Goal: Information Seeking & Learning: Learn about a topic

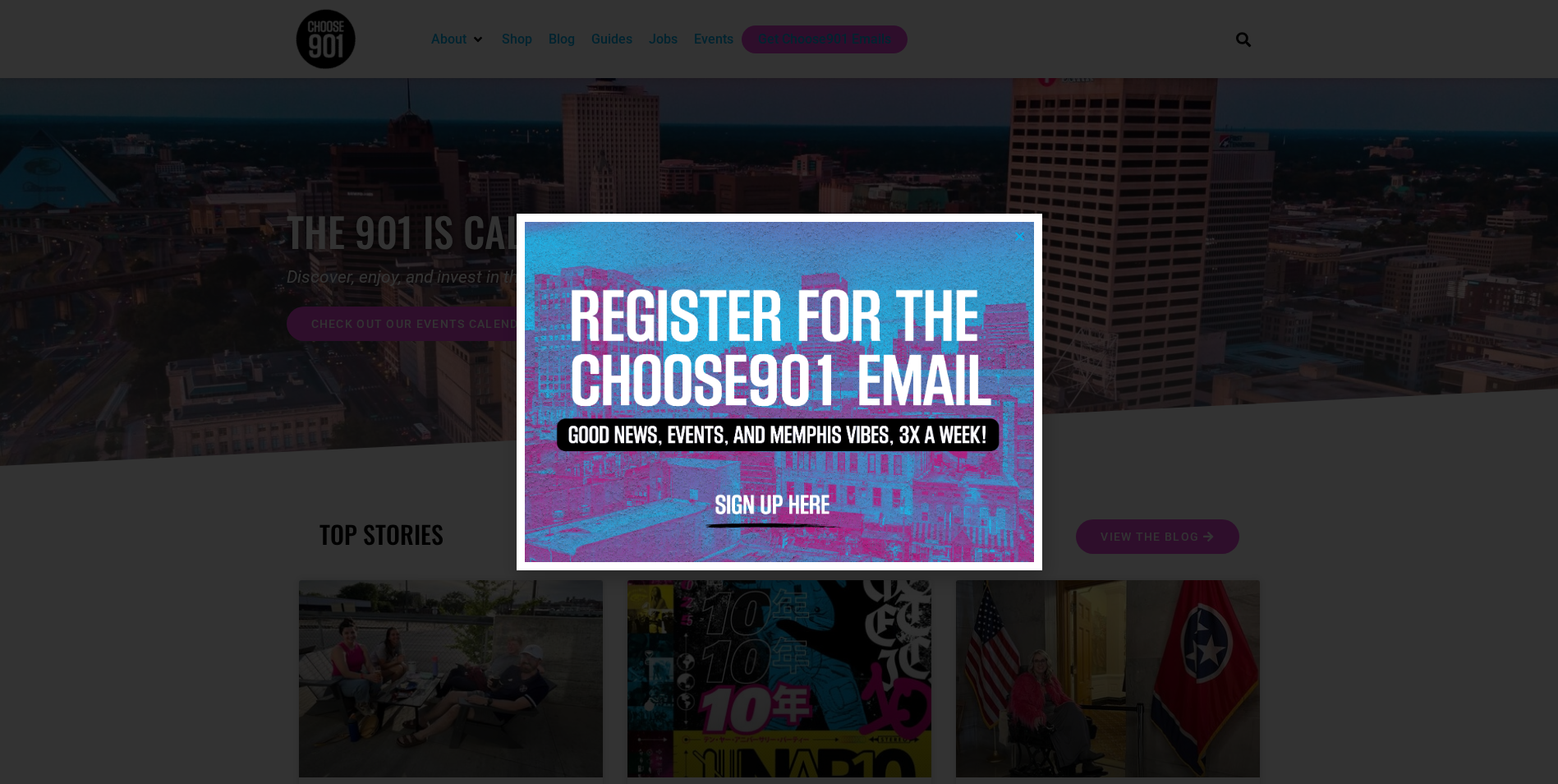
click at [1021, 232] on icon "Close" at bounding box center [1019, 236] width 12 height 12
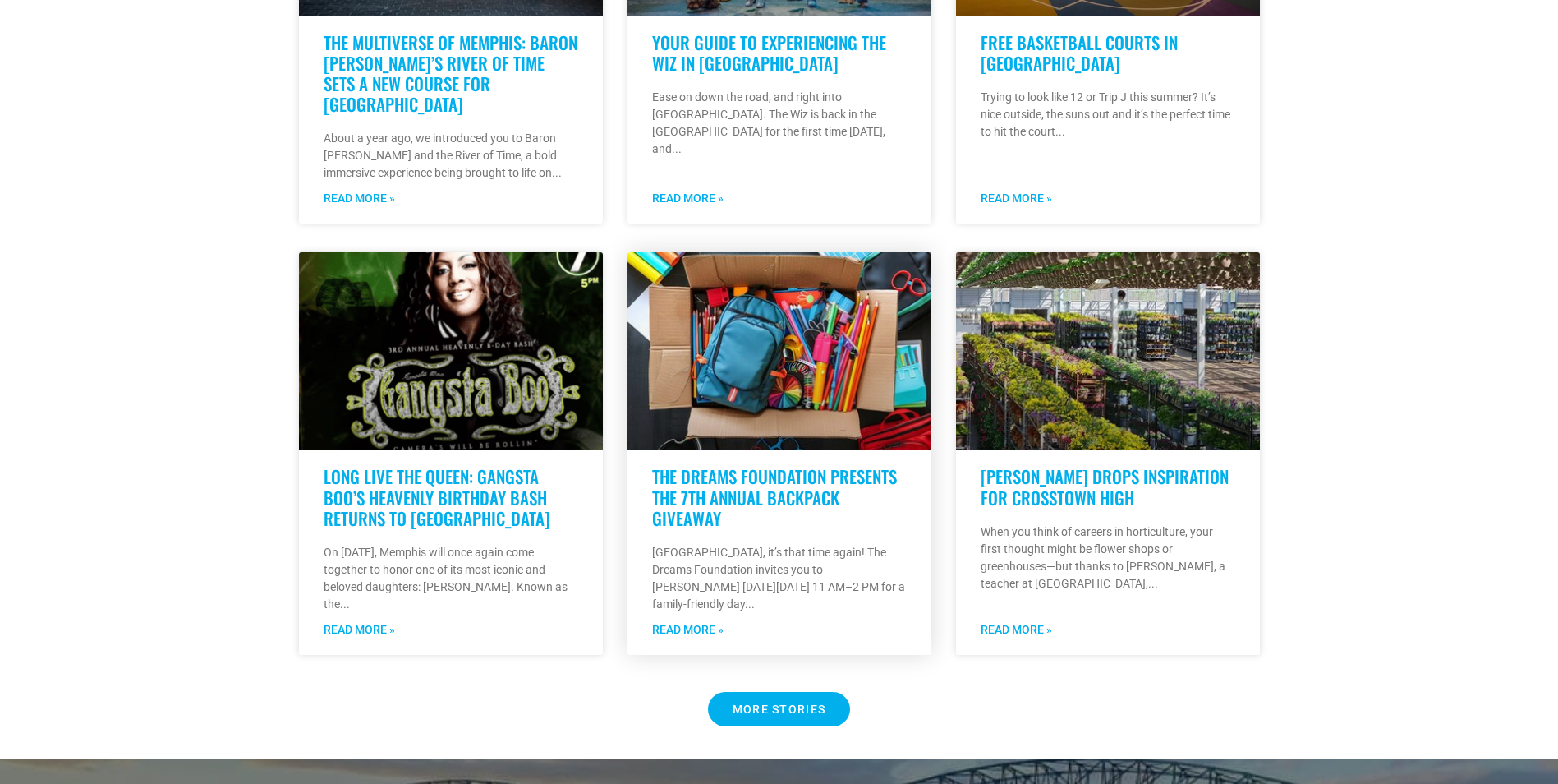
scroll to position [1232, 0]
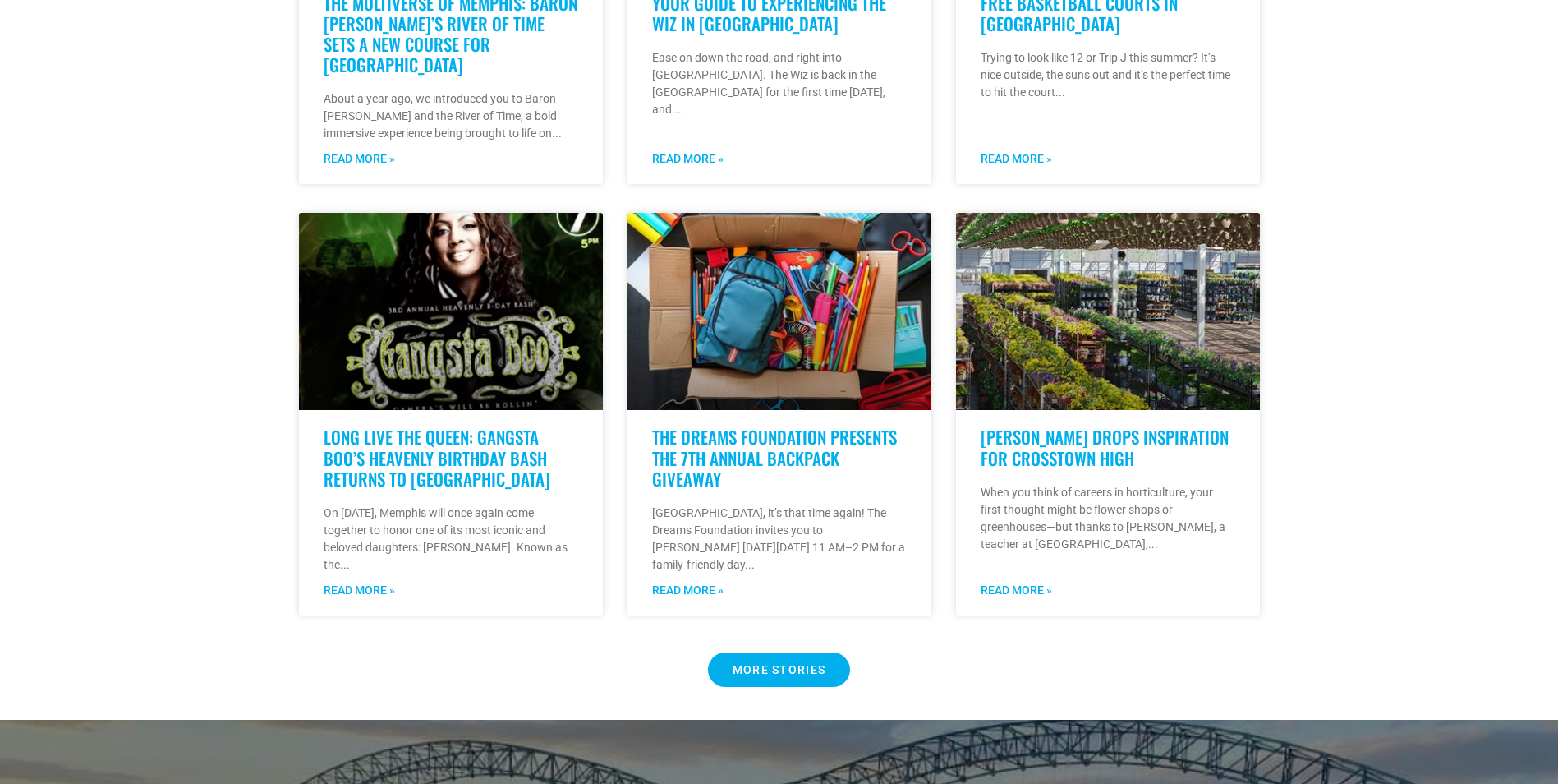
click at [798, 667] on span "MORE STORIES" at bounding box center [779, 669] width 94 height 11
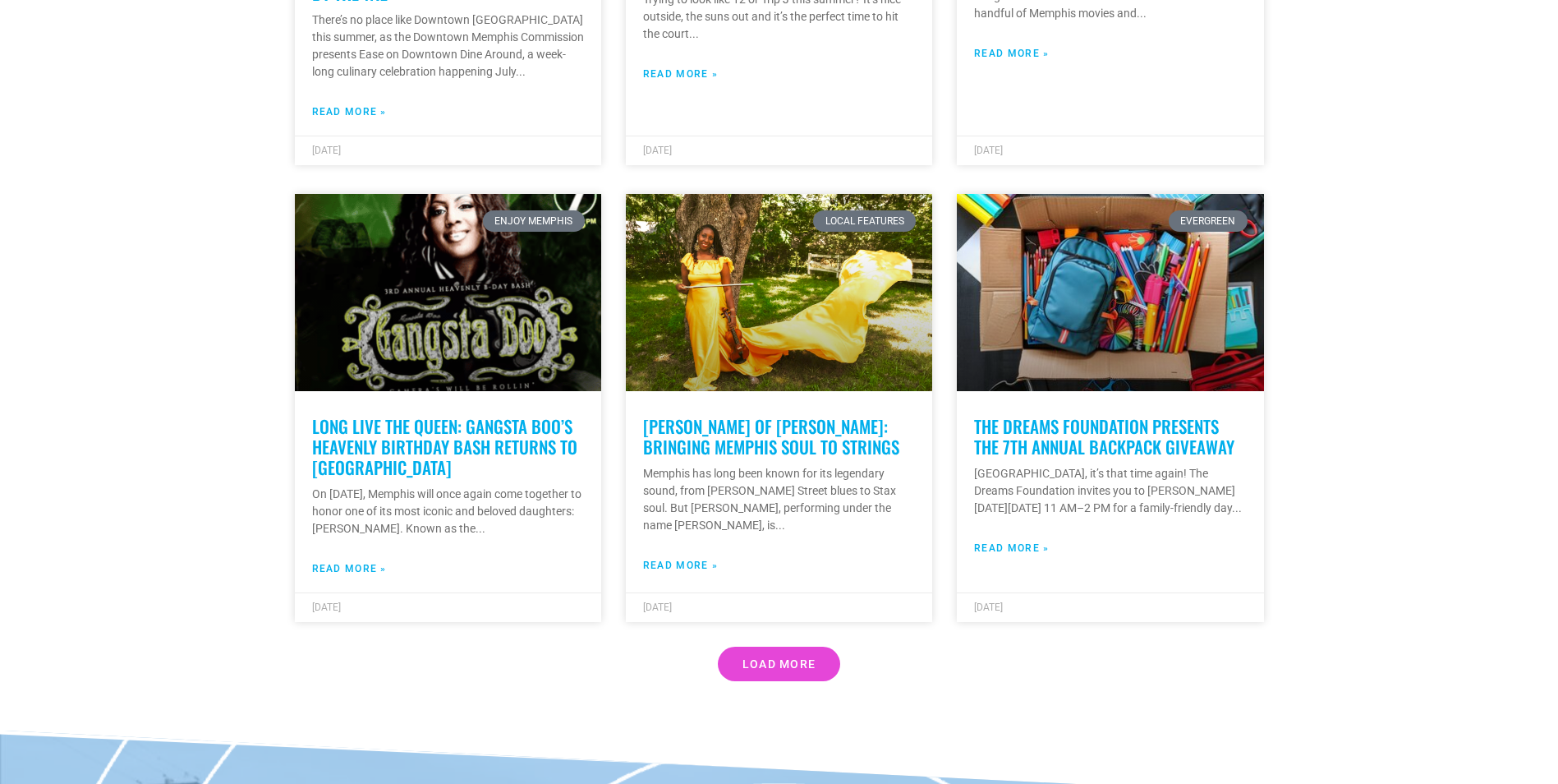
scroll to position [4599, 0]
click at [820, 646] on link "Load More" at bounding box center [779, 662] width 124 height 34
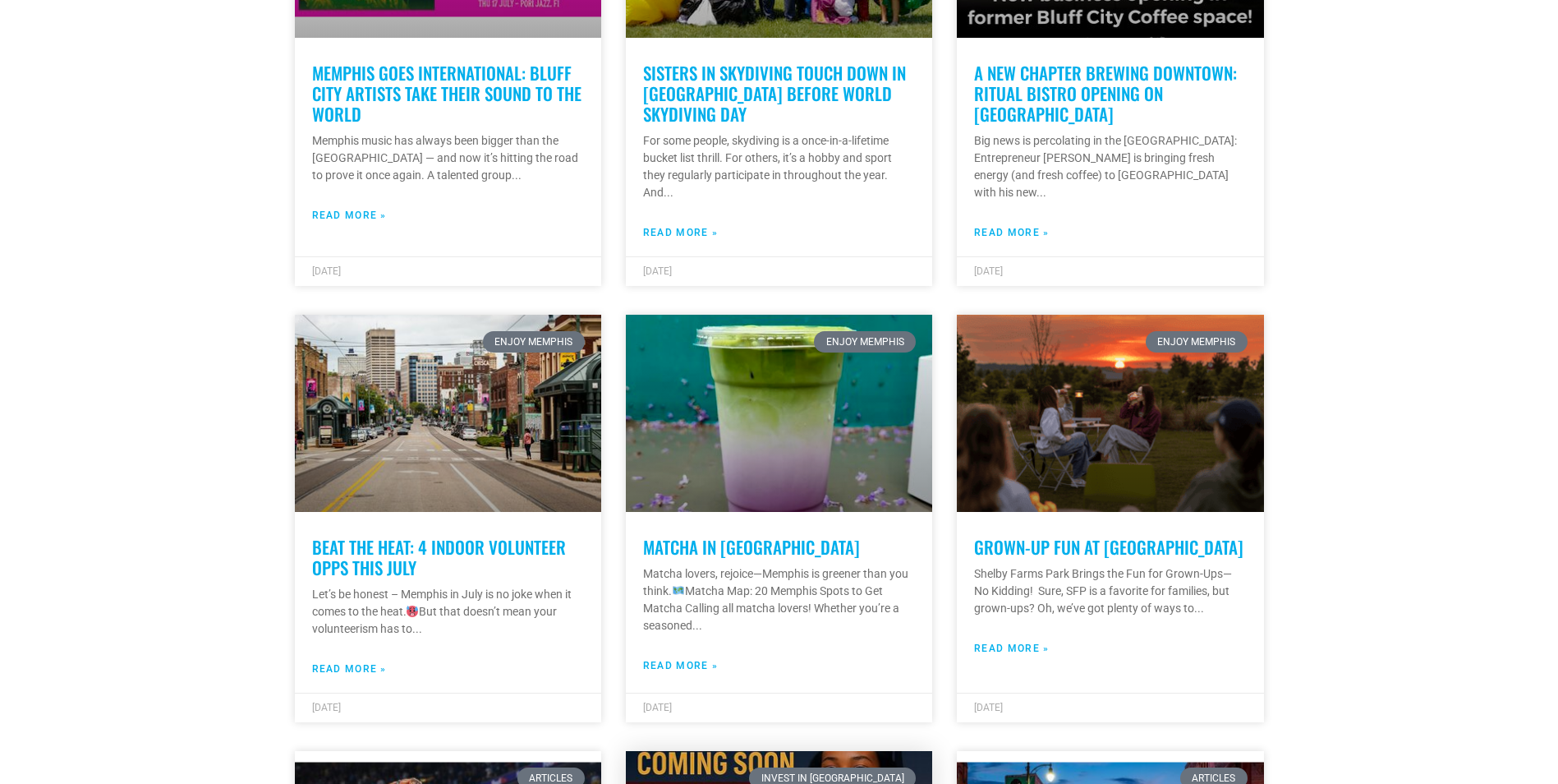
scroll to position [6324, 0]
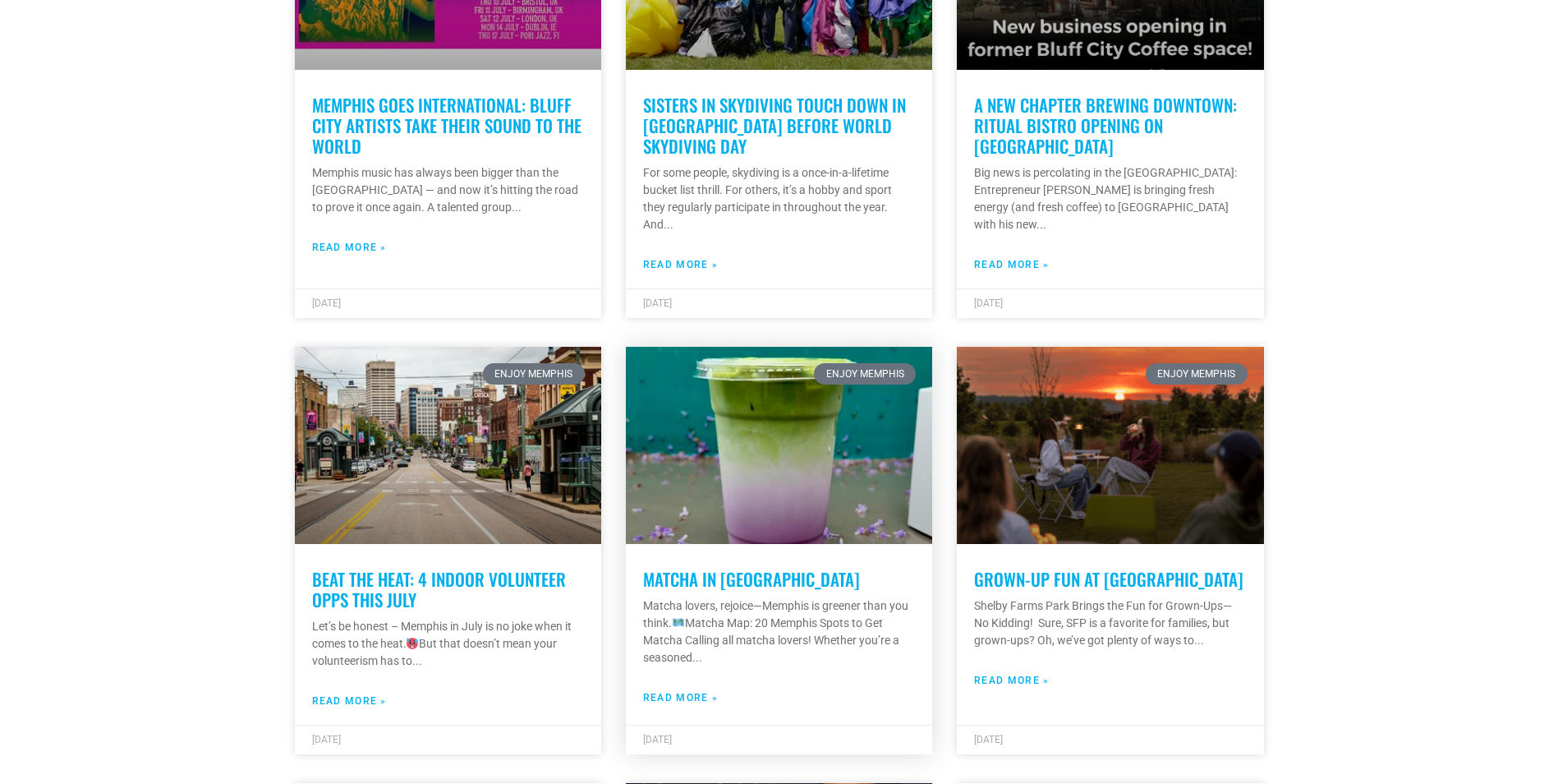
click at [733, 566] on link "Matcha in Memphis" at bounding box center [751, 578] width 216 height 25
click at [690, 690] on link "Read More »" at bounding box center [680, 698] width 74 height 15
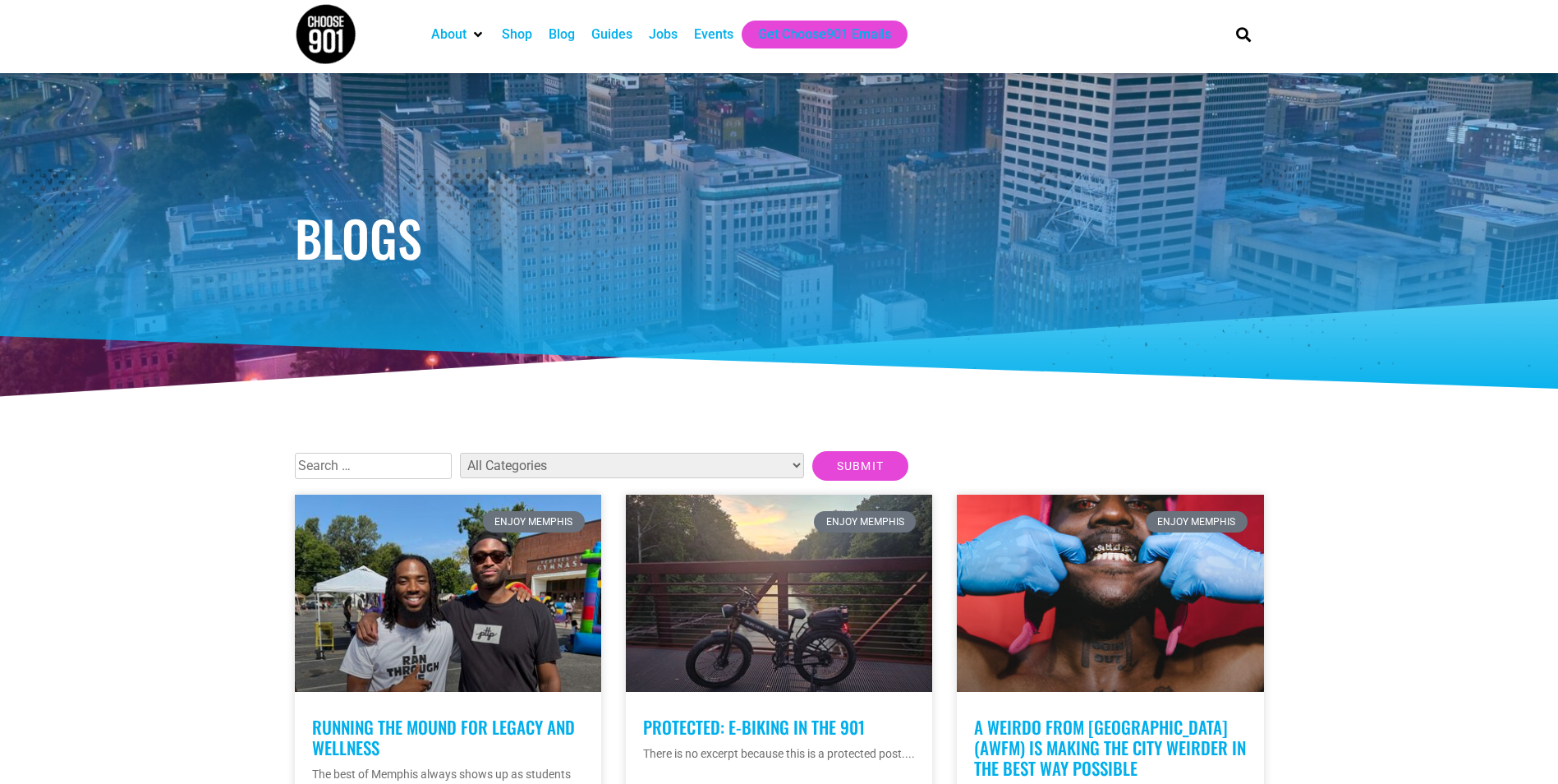
scroll to position [0, 0]
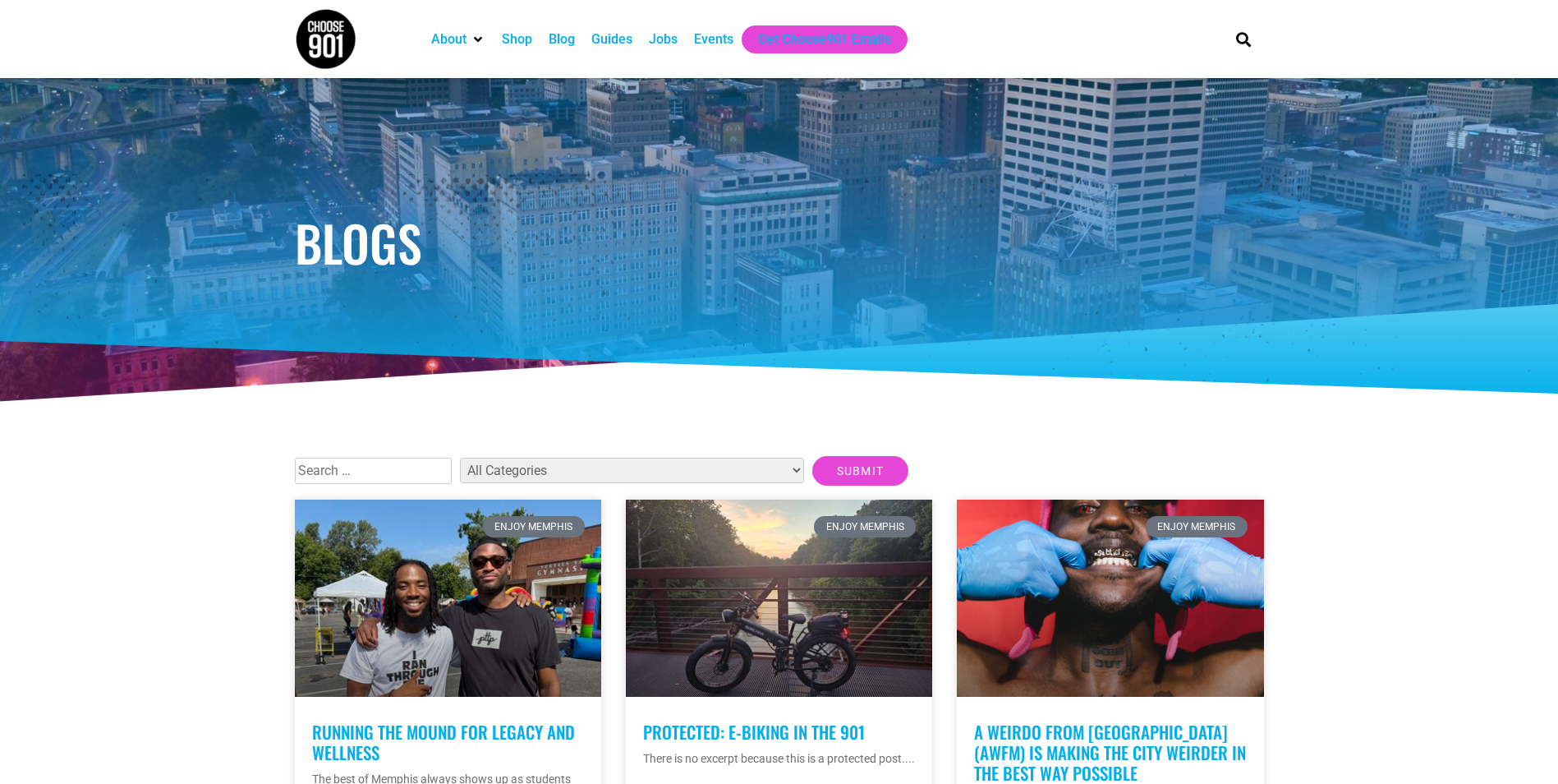
click at [691, 468] on select "All Categories Articles Beer Binghampton Dev. Corporation Career Choose901: Alu…" at bounding box center [632, 469] width 344 height 25
select select "1855"
click at [460, 457] on select "All Categories Articles Beer Binghampton Dev. Corporation Career Choose901: Alu…" at bounding box center [632, 469] width 344 height 25
click at [812, 462] on input "Submit" at bounding box center [860, 471] width 97 height 30
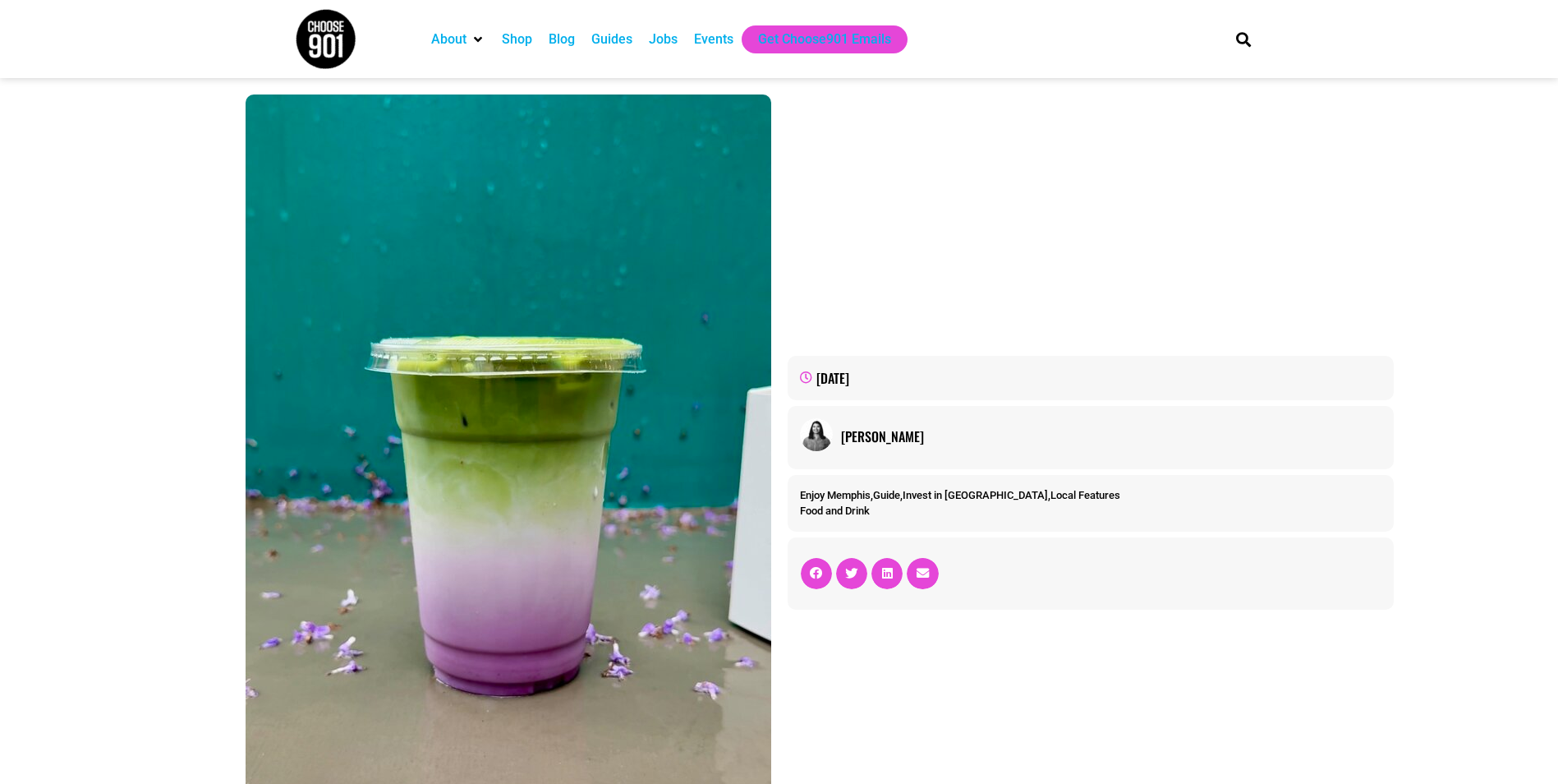
click at [660, 30] on div "Jobs" at bounding box center [662, 39] width 29 height 20
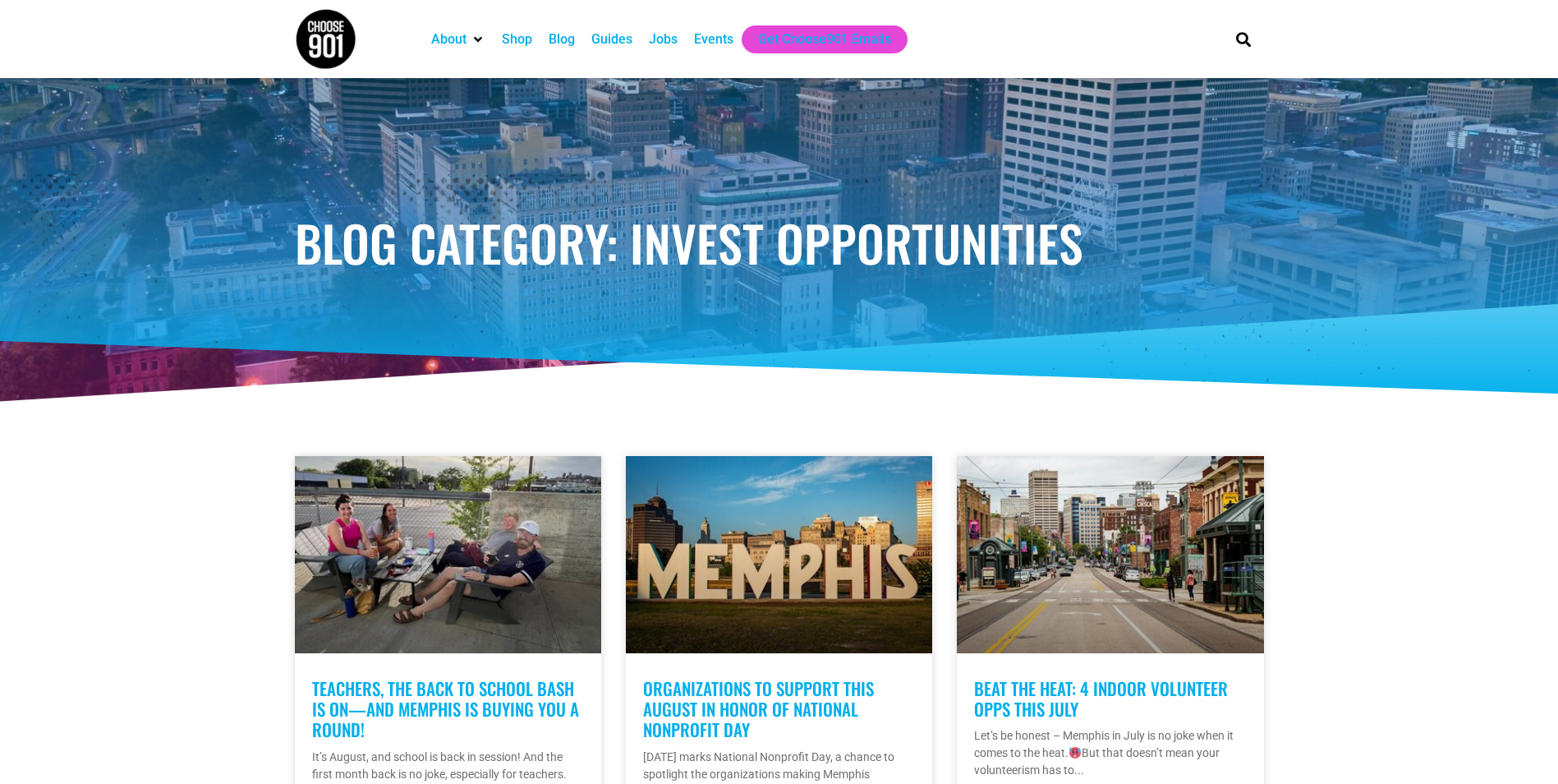
click at [514, 39] on div "Shop" at bounding box center [517, 39] width 31 height 20
click at [609, 37] on div "Guides" at bounding box center [612, 39] width 41 height 20
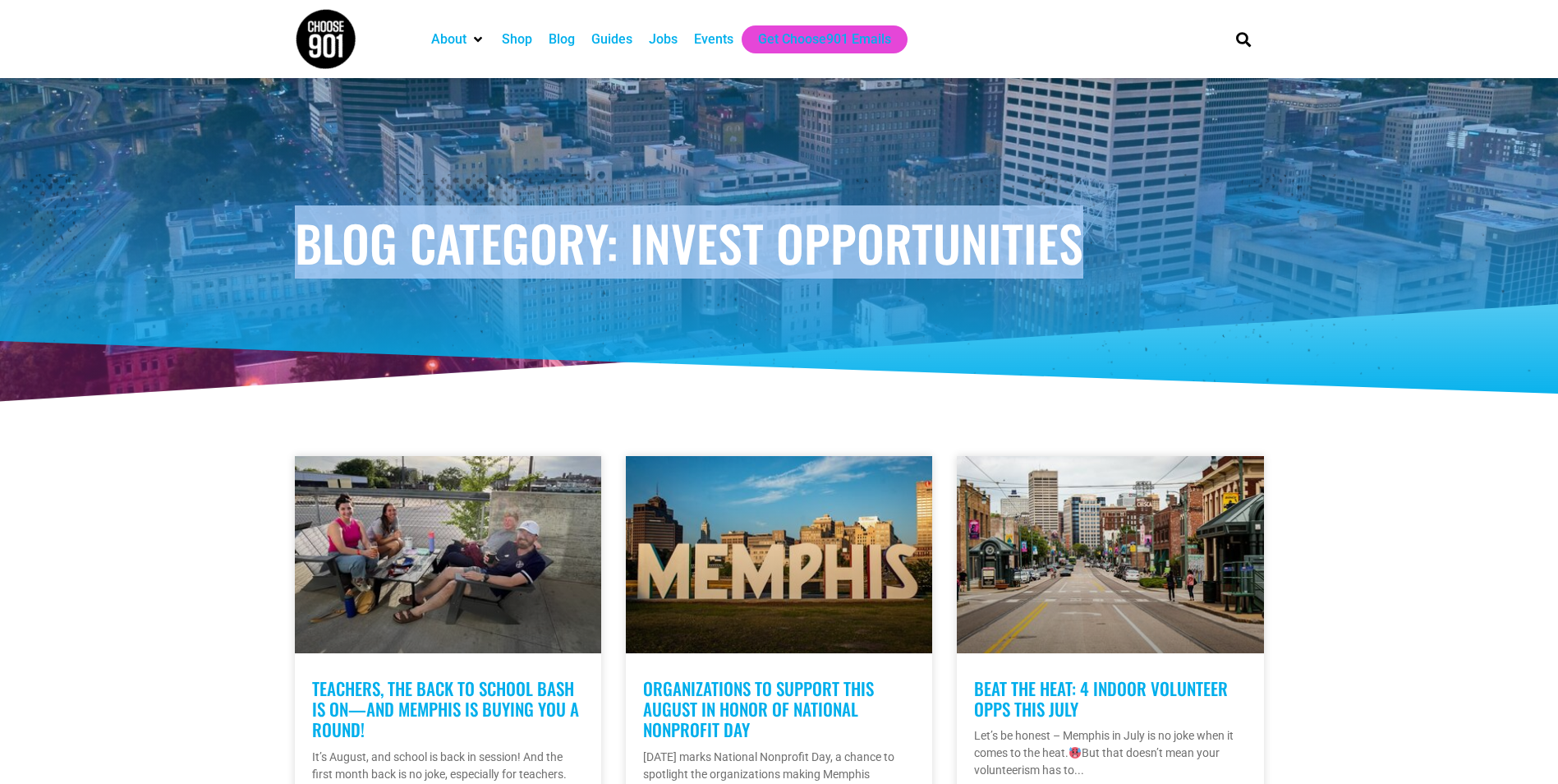
drag, startPoint x: 1078, startPoint y: 241, endPoint x: 292, endPoint y: 295, distance: 787.9
click at [292, 295] on div "Blog Category: Invest Opportunities" at bounding box center [779, 242] width 986 height 329
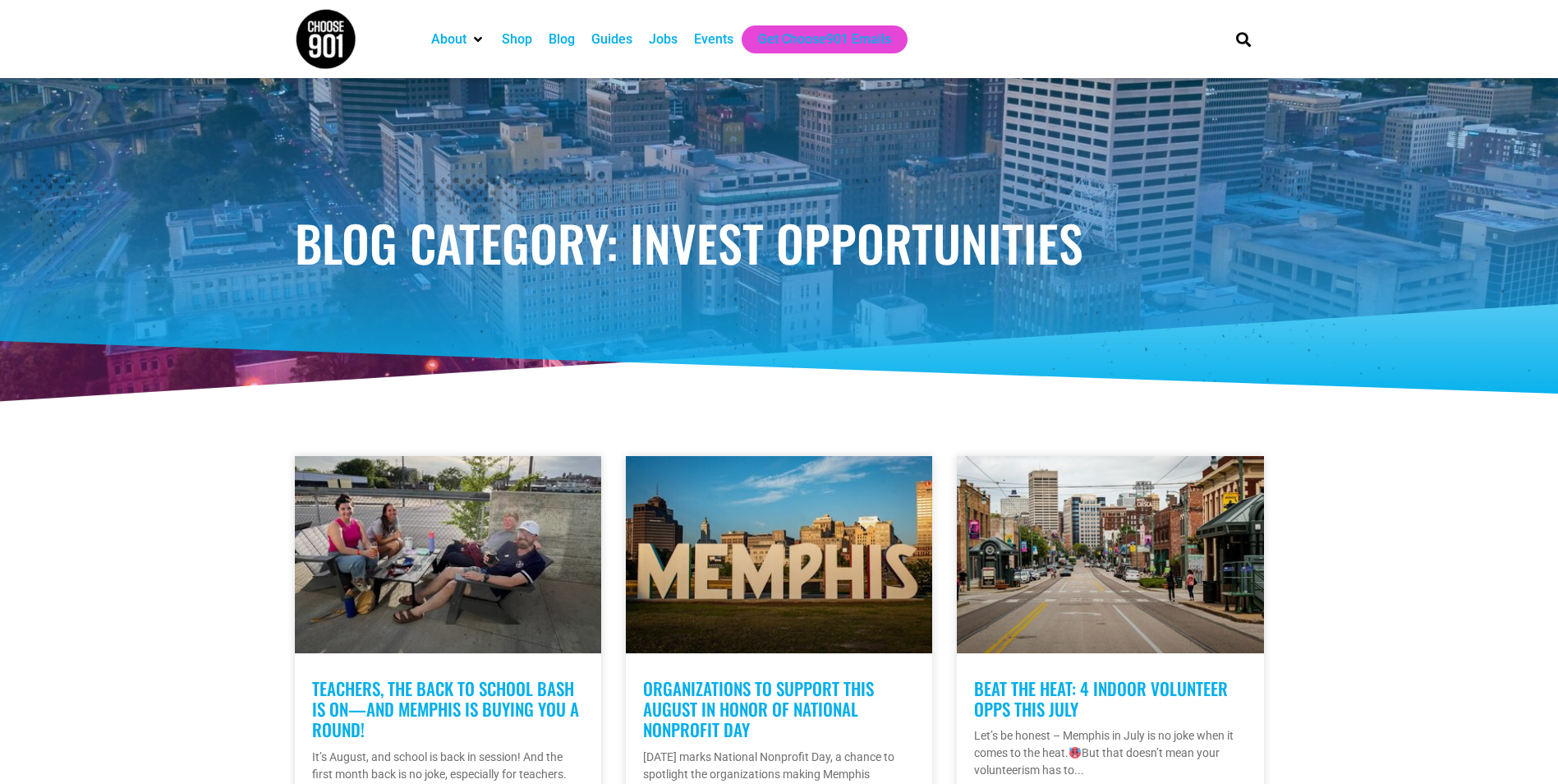
drag, startPoint x: 292, startPoint y: 295, endPoint x: 307, endPoint y: 363, distance: 69.6
click at [307, 363] on div at bounding box center [779, 242] width 986 height 329
click at [706, 35] on div "Events" at bounding box center [714, 39] width 39 height 20
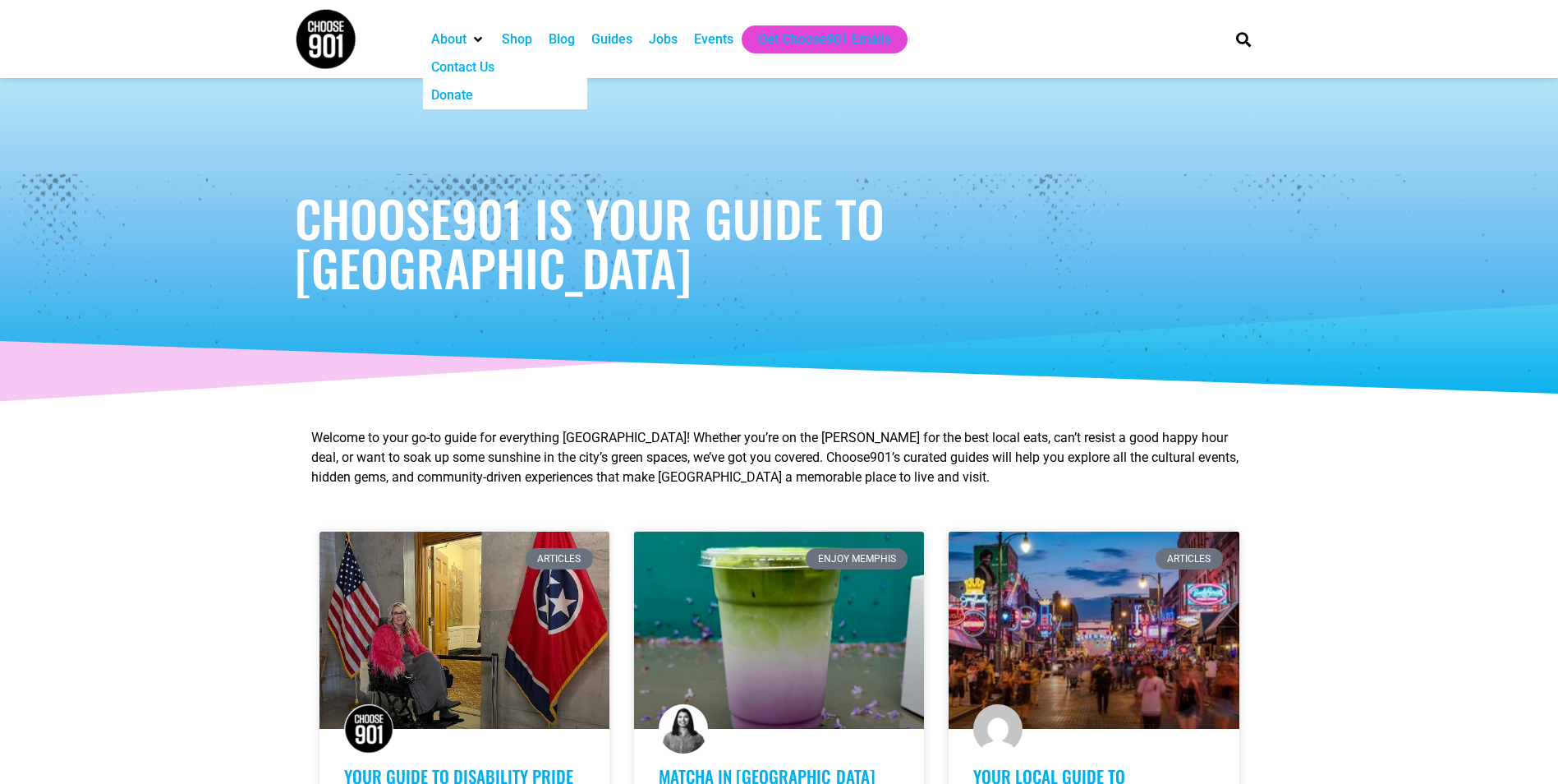
click at [468, 10] on div "About Contact Us Donate Shop Blog Guides Jobs Events Get Choose901 Emails" at bounding box center [816, 39] width 802 height 78
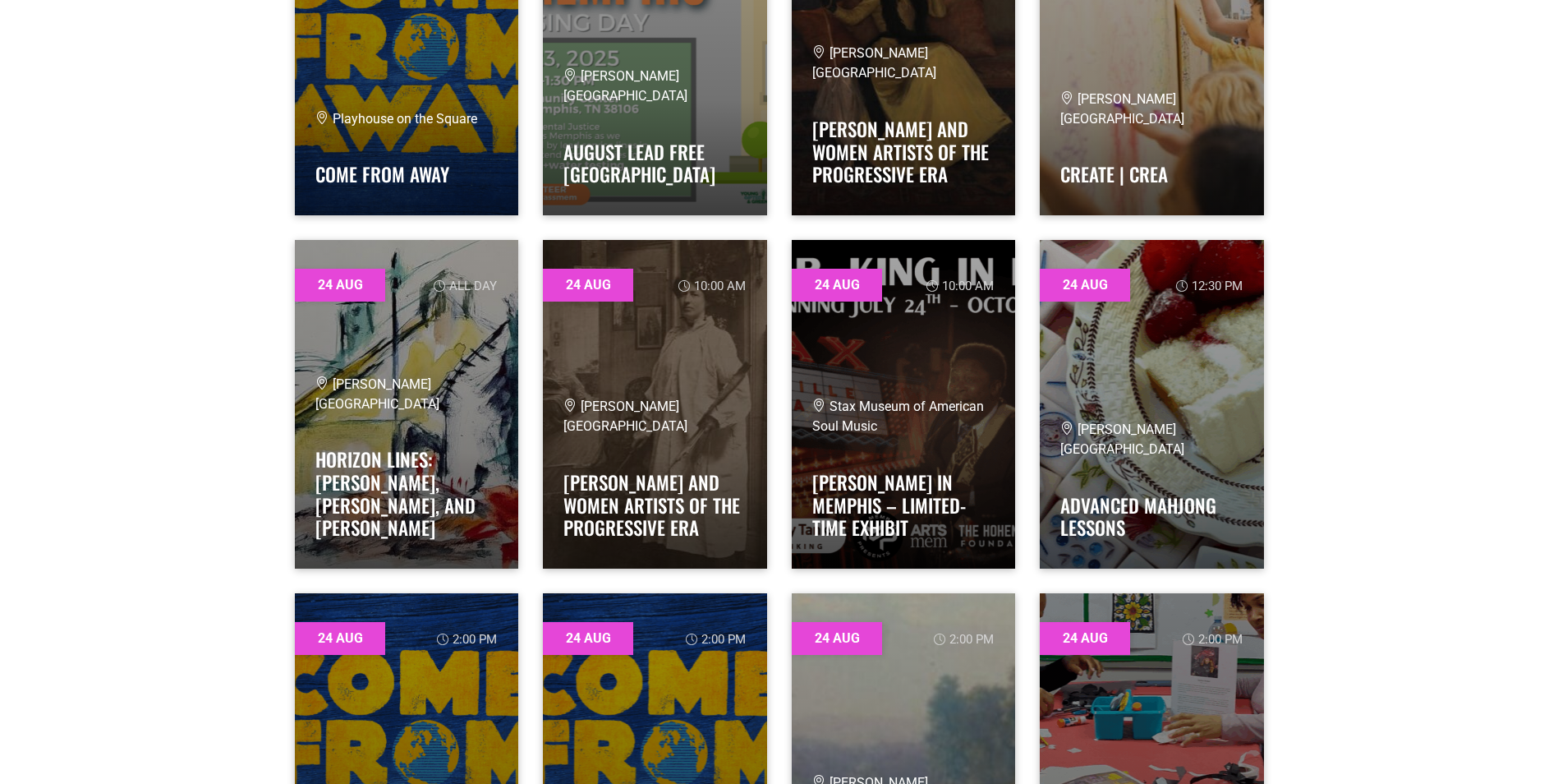
scroll to position [19136, 0]
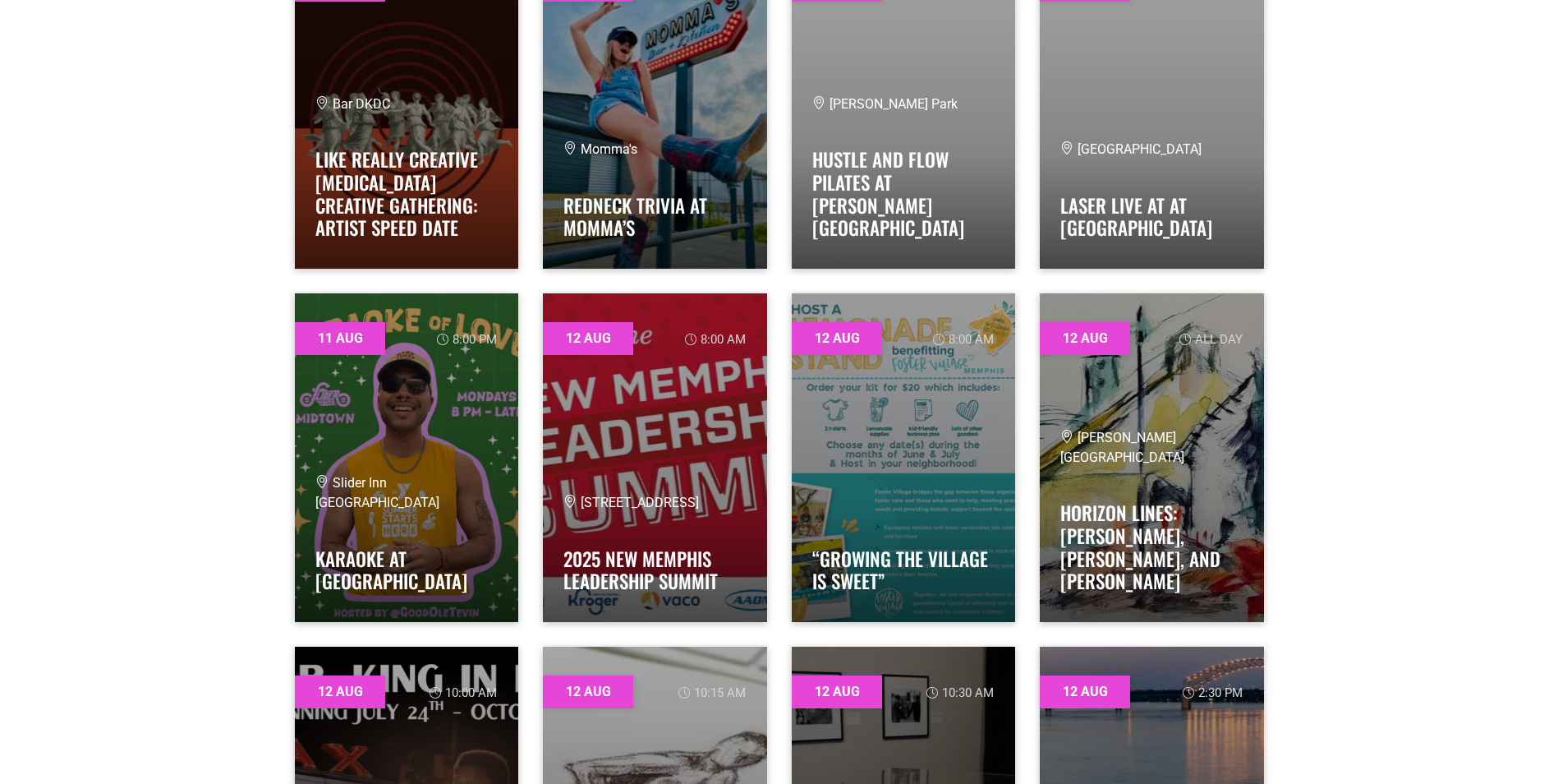
scroll to position [0, 0]
